Goal: Browse casually

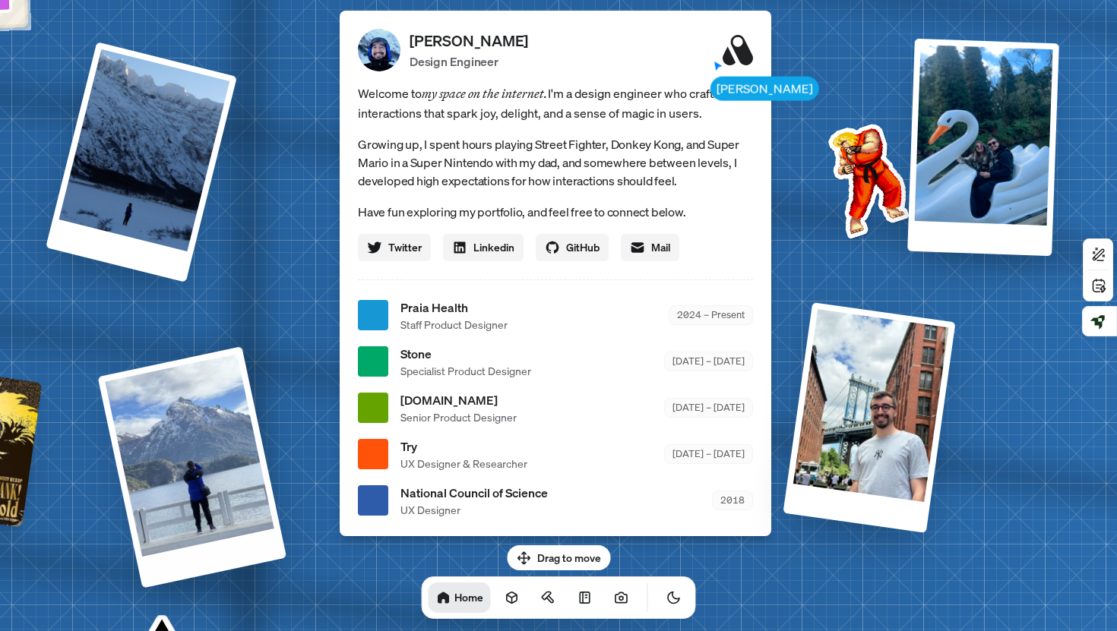
drag, startPoint x: 251, startPoint y: 428, endPoint x: 176, endPoint y: 438, distance: 75.1
click at [176, 438] on div at bounding box center [192, 467] width 189 height 242
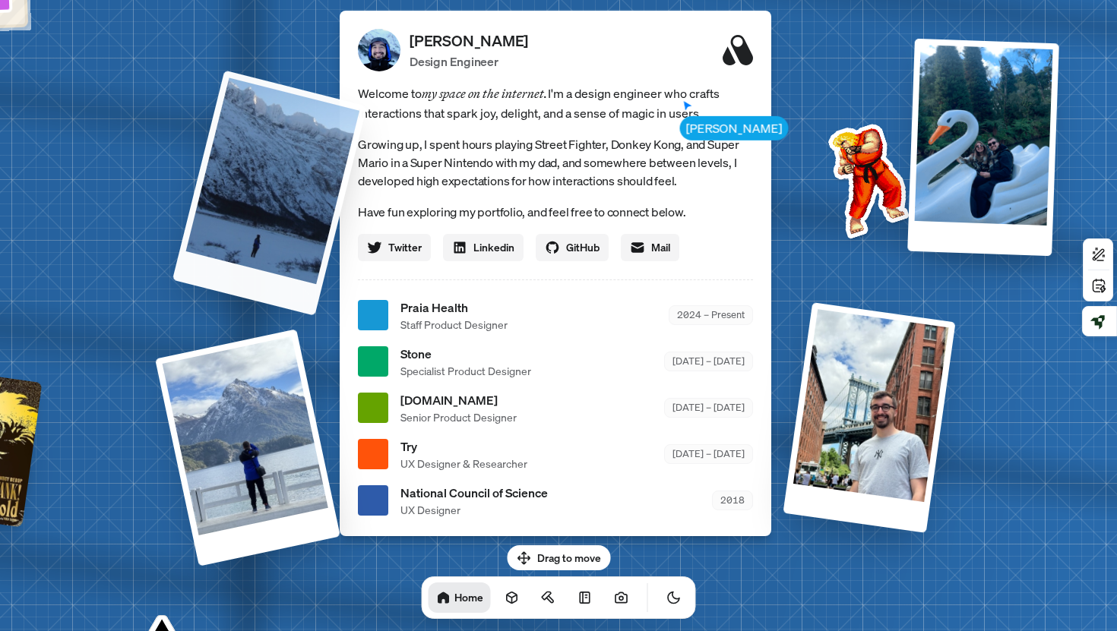
drag, startPoint x: 164, startPoint y: 150, endPoint x: 296, endPoint y: 149, distance: 132.2
click at [296, 149] on div at bounding box center [269, 192] width 194 height 245
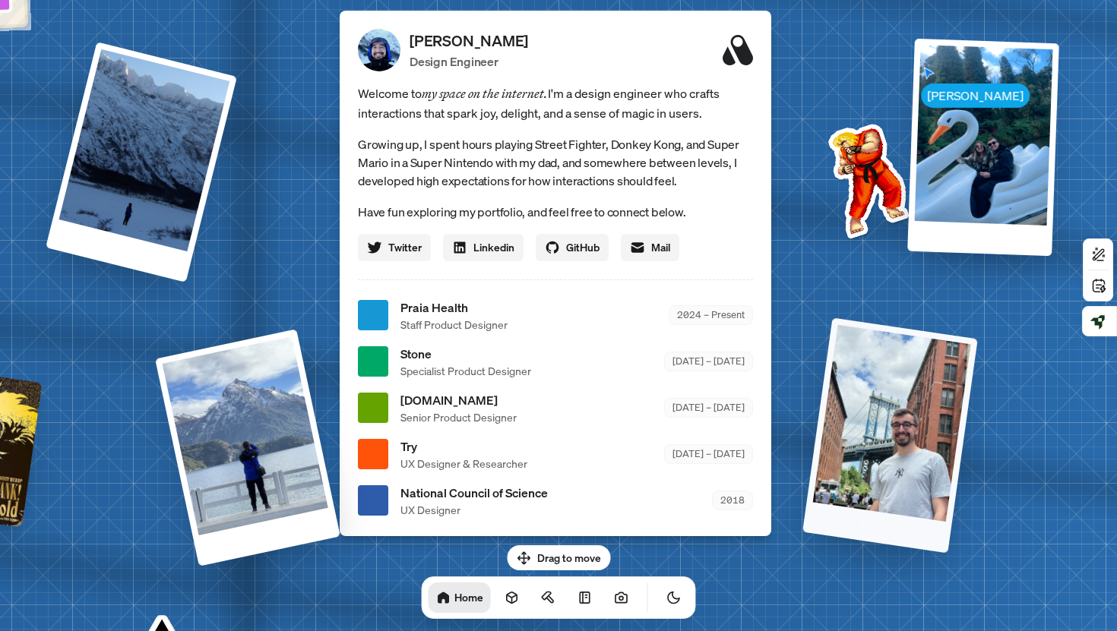
drag, startPoint x: 822, startPoint y: 455, endPoint x: 909, endPoint y: 518, distance: 107.7
click at [909, 518] on div at bounding box center [889, 436] width 175 height 236
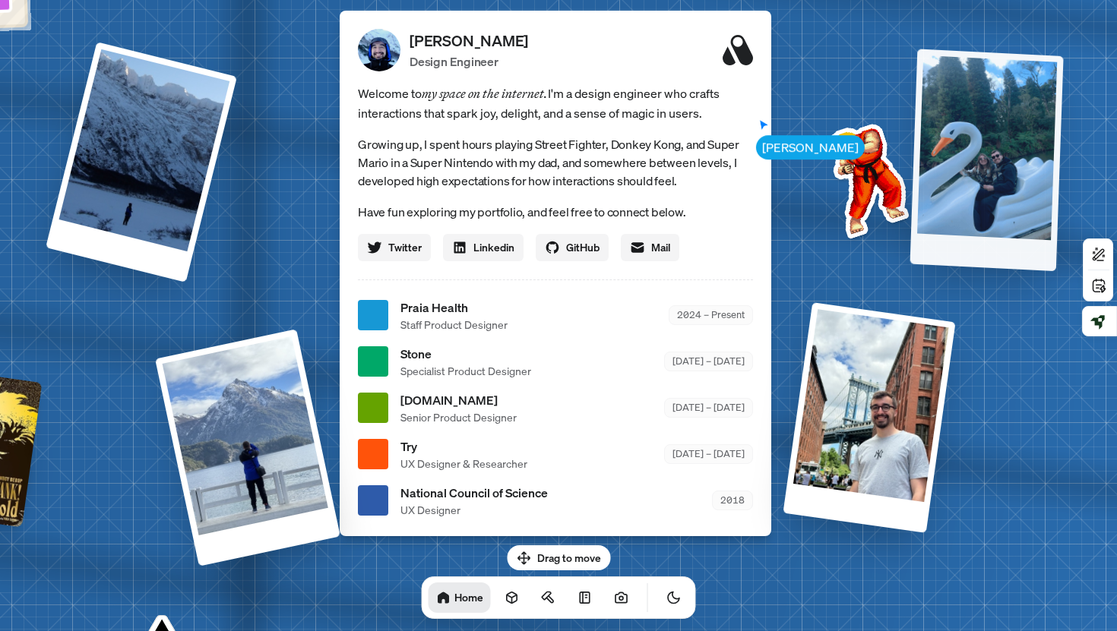
drag, startPoint x: 912, startPoint y: 221, endPoint x: 952, endPoint y: 304, distance: 91.7
click at [952, 271] on div at bounding box center [986, 160] width 153 height 223
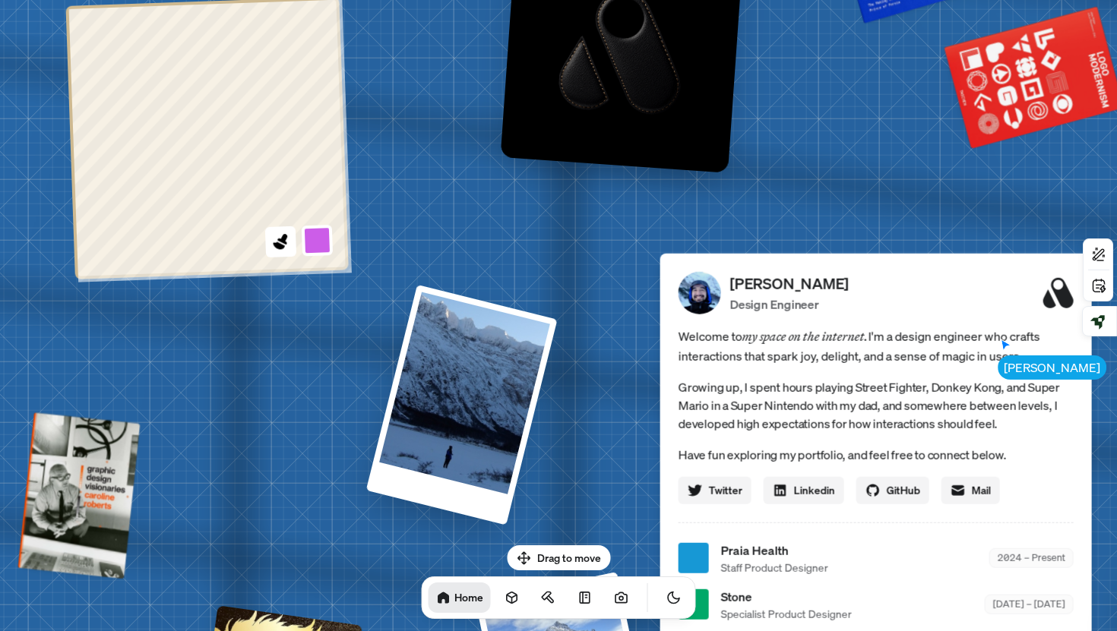
click at [140, 0] on html "[PERSON_NAME] [PERSON_NAME] Design Engineer Welcome to my space on the internet…" at bounding box center [558, 0] width 1117 height 0
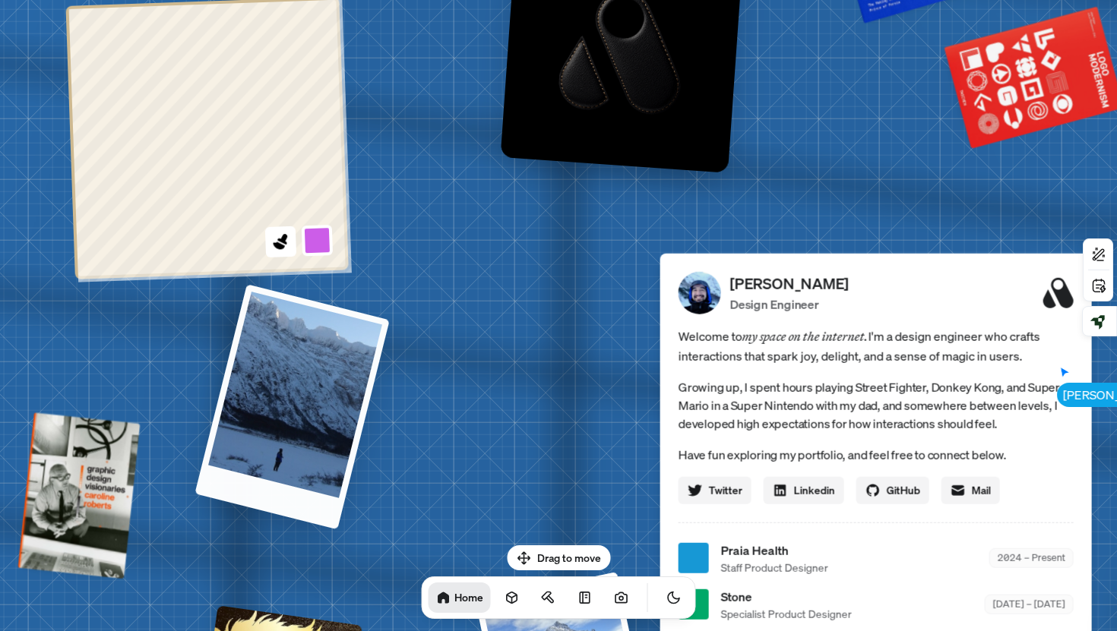
drag, startPoint x: 454, startPoint y: 422, endPoint x: 287, endPoint y: 464, distance: 172.3
click at [287, 466] on div at bounding box center [291, 406] width 194 height 245
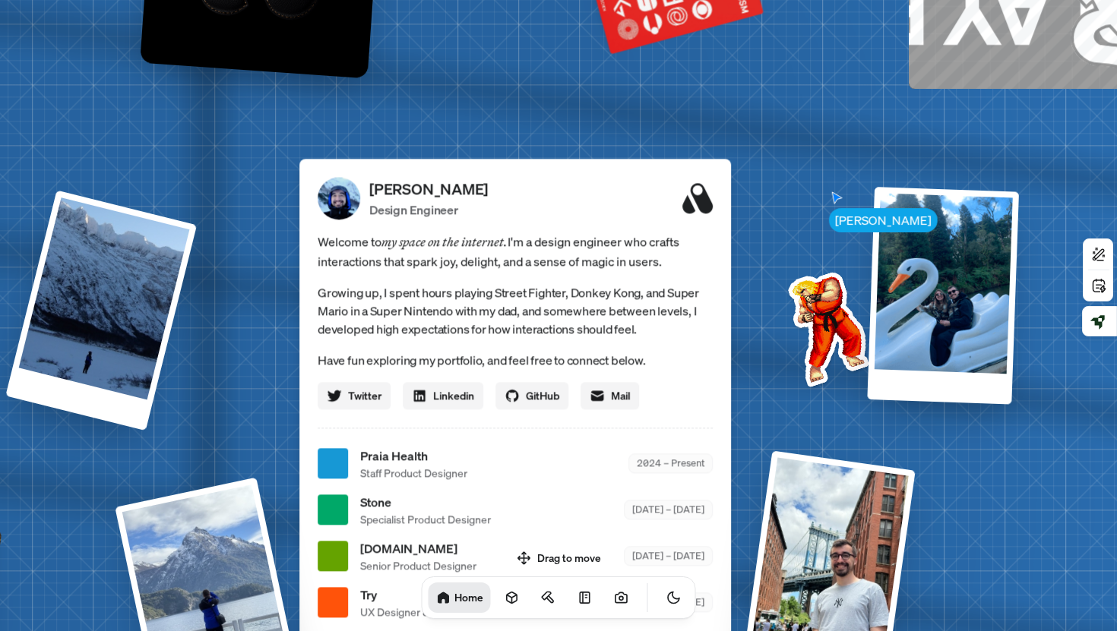
drag, startPoint x: 406, startPoint y: 355, endPoint x: 97, endPoint y: 496, distance: 339.3
click at [97, 496] on div "[PERSON_NAME] [PERSON_NAME] Design Engineer Welcome to my space on the internet…" at bounding box center [518, 464] width 2273 height 1990
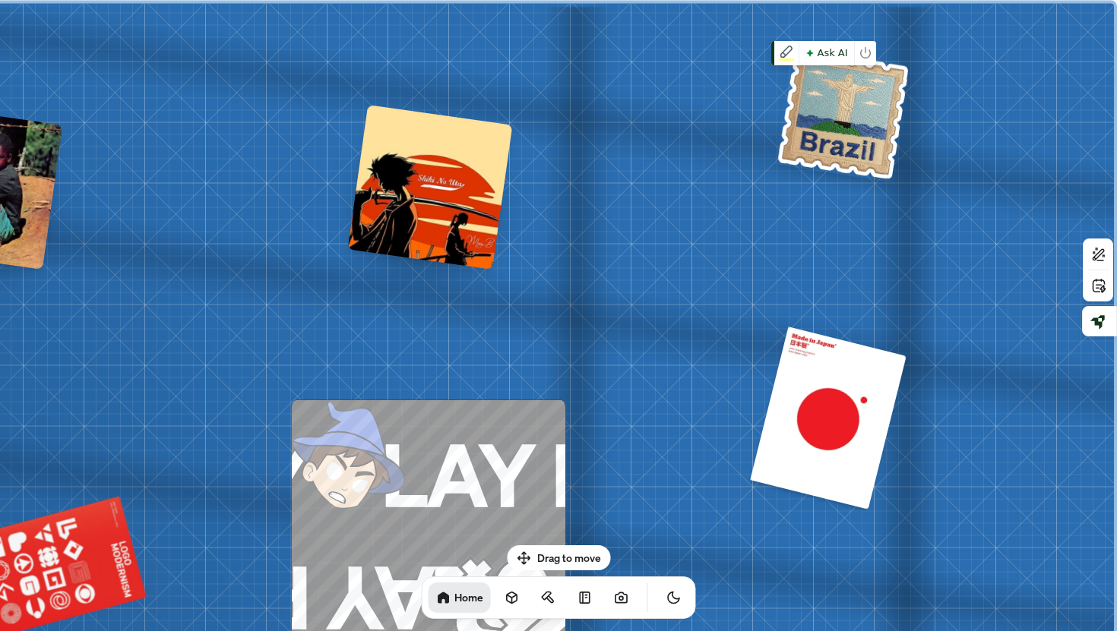
click at [855, 119] on img at bounding box center [843, 113] width 139 height 138
click at [473, 200] on div at bounding box center [430, 187] width 165 height 165
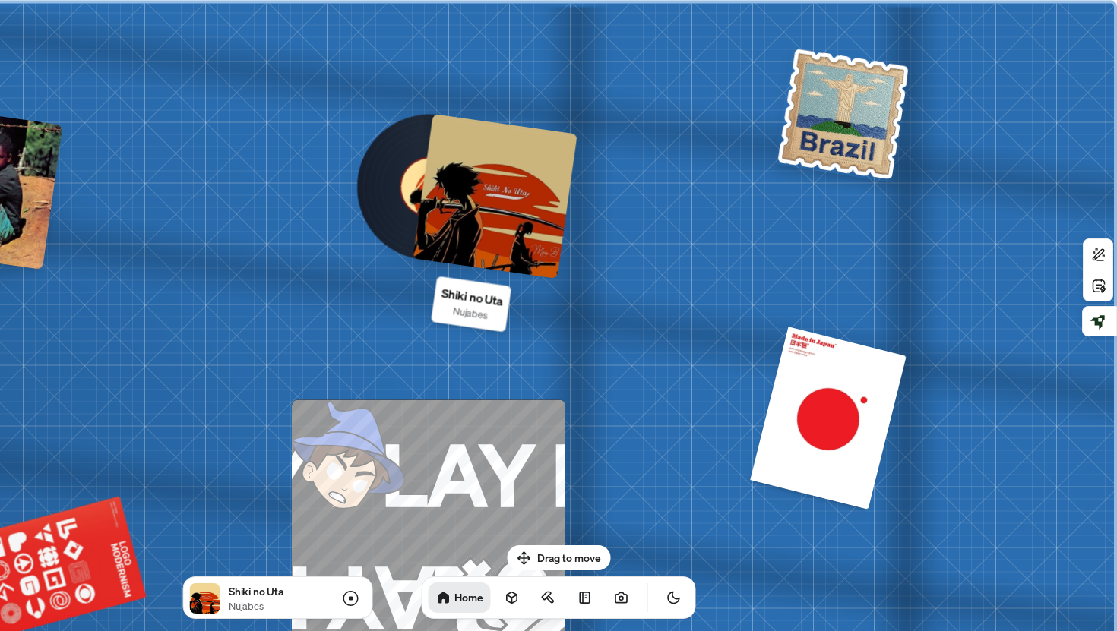
click at [463, 199] on div at bounding box center [495, 196] width 165 height 165
